Goal: Task Accomplishment & Management: Complete application form

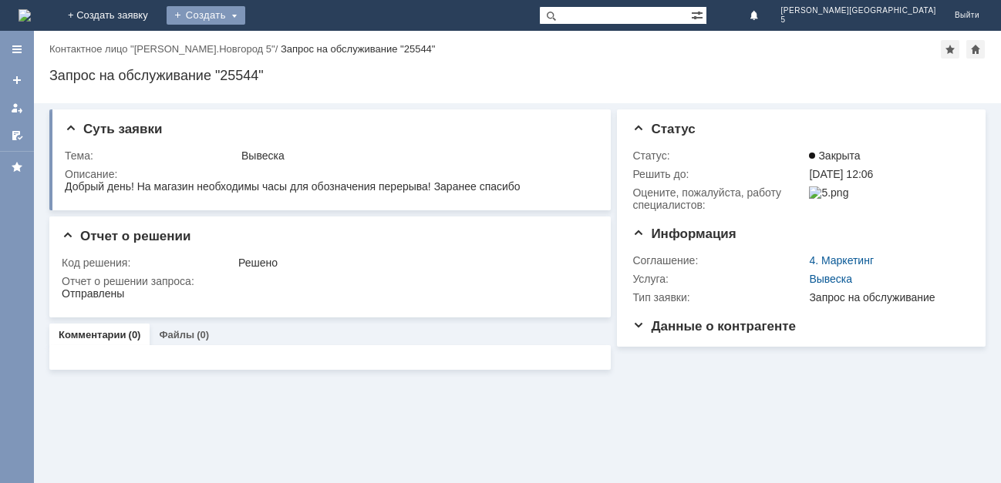
click at [245, 18] on div "Создать" at bounding box center [206, 15] width 79 height 19
click at [157, 10] on link "+ Создать заявку" at bounding box center [108, 15] width 99 height 31
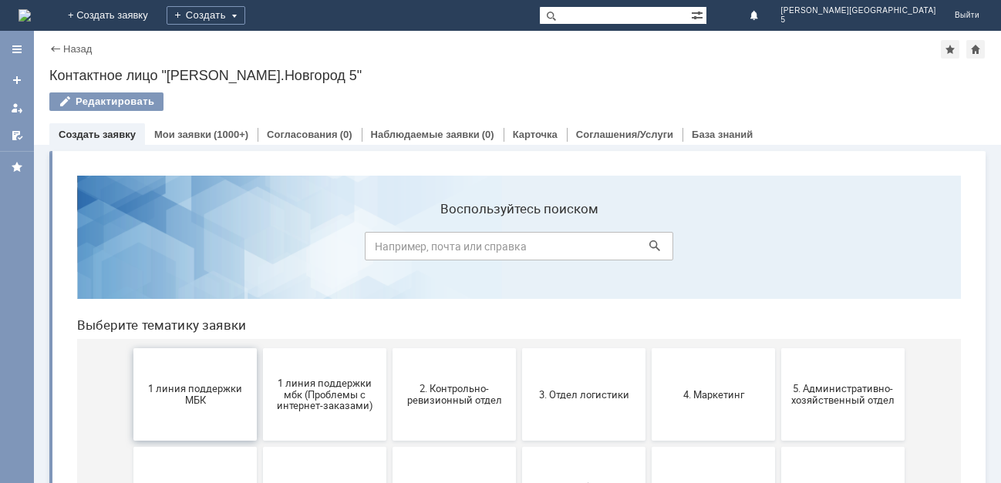
click at [183, 396] on span "1 линия поддержки МБК" at bounding box center [195, 394] width 114 height 23
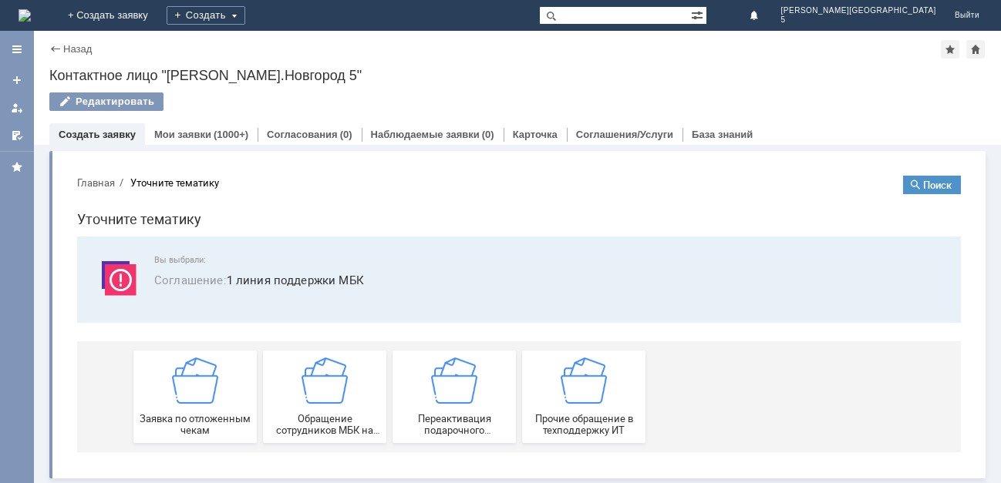
click at [183, 396] on img at bounding box center [195, 381] width 46 height 46
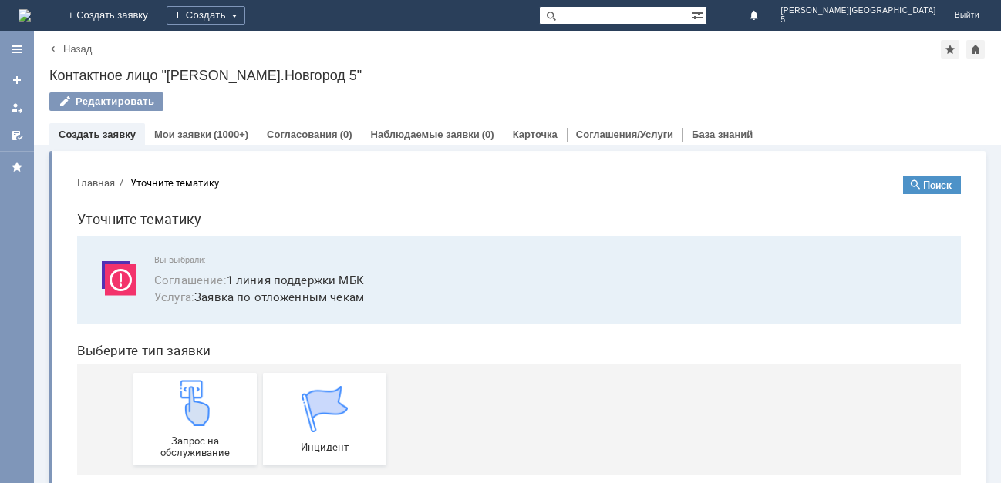
click at [183, 396] on img at bounding box center [195, 403] width 46 height 46
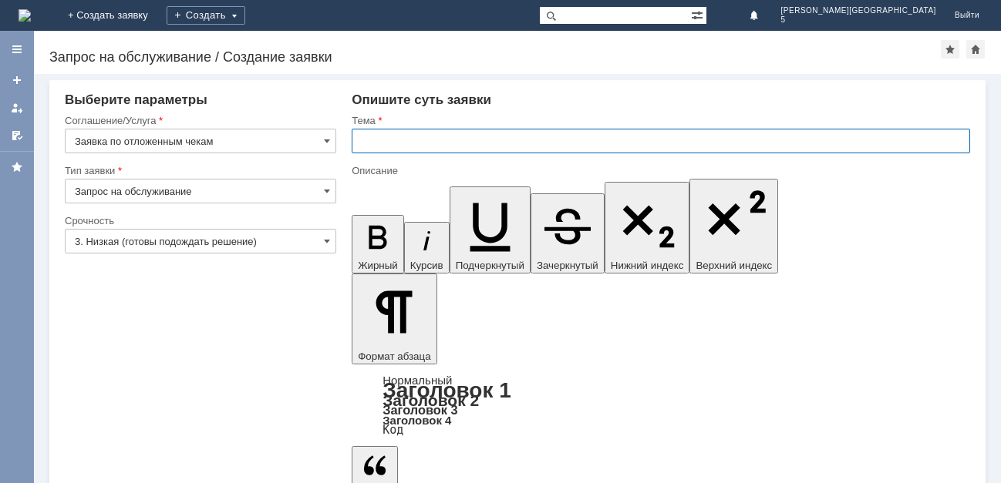
click at [379, 141] on input "text" at bounding box center [661, 141] width 618 height 25
type input "Отложенные чеки [DATE]"
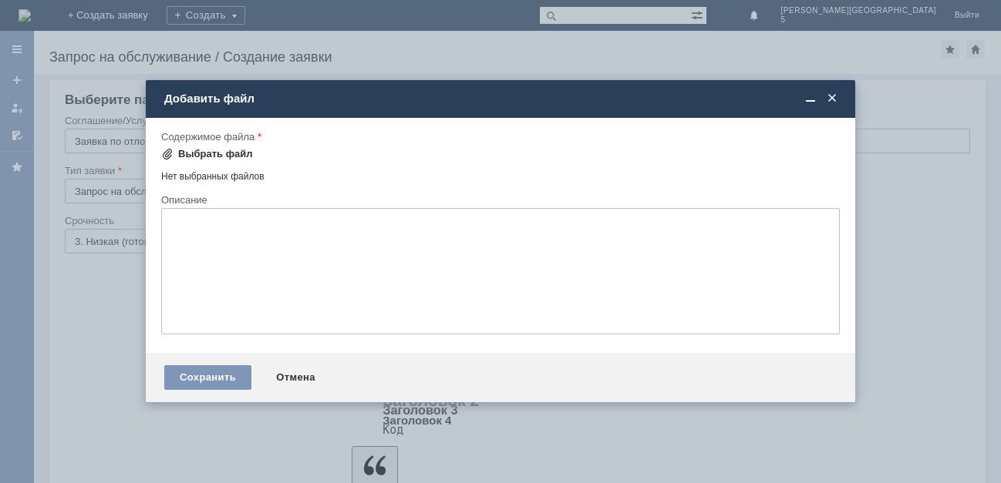
click at [180, 155] on div "Выбрать файл" at bounding box center [215, 154] width 75 height 12
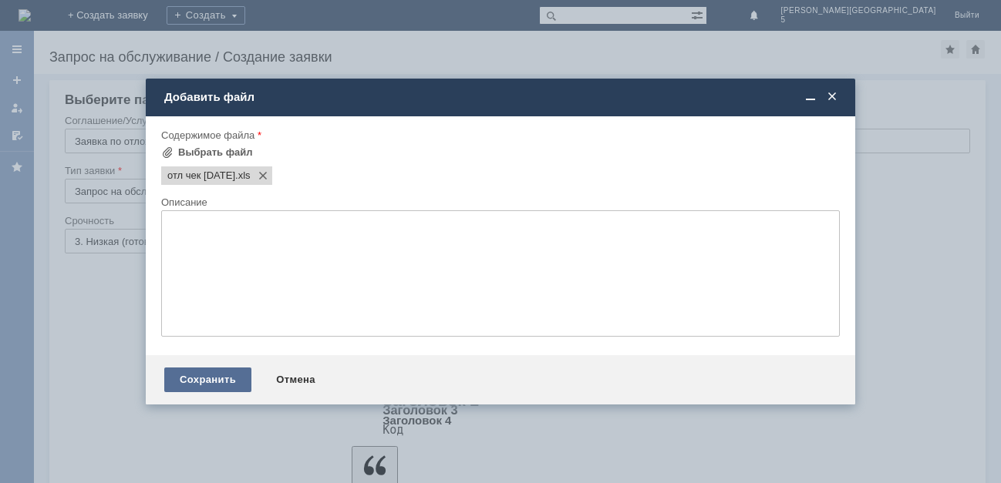
click at [218, 389] on div "Сохранить" at bounding box center [207, 380] width 87 height 25
